Goal: Find specific page/section: Find specific page/section

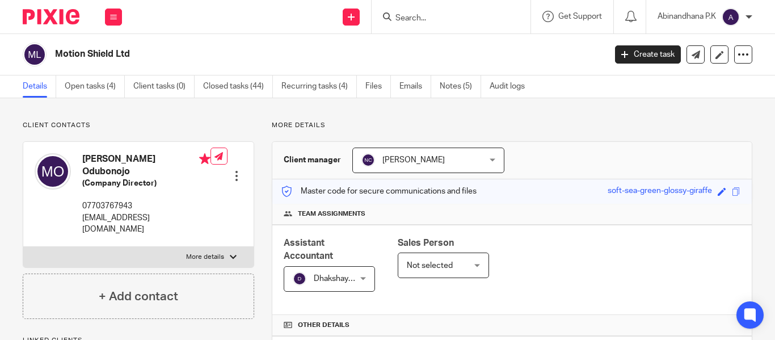
click at [406, 20] on input "Search" at bounding box center [445, 19] width 102 height 10
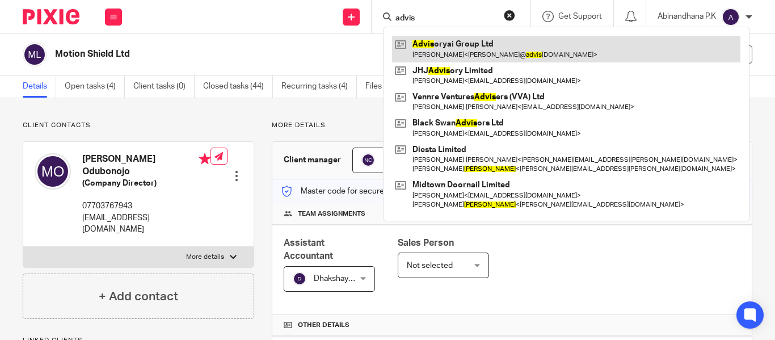
type input "advis"
click at [461, 54] on link at bounding box center [566, 49] width 348 height 26
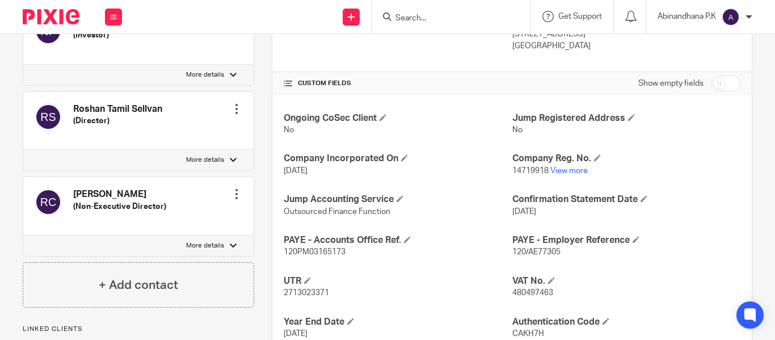
scroll to position [372, 0]
